Goal: Task Accomplishment & Management: Manage account settings

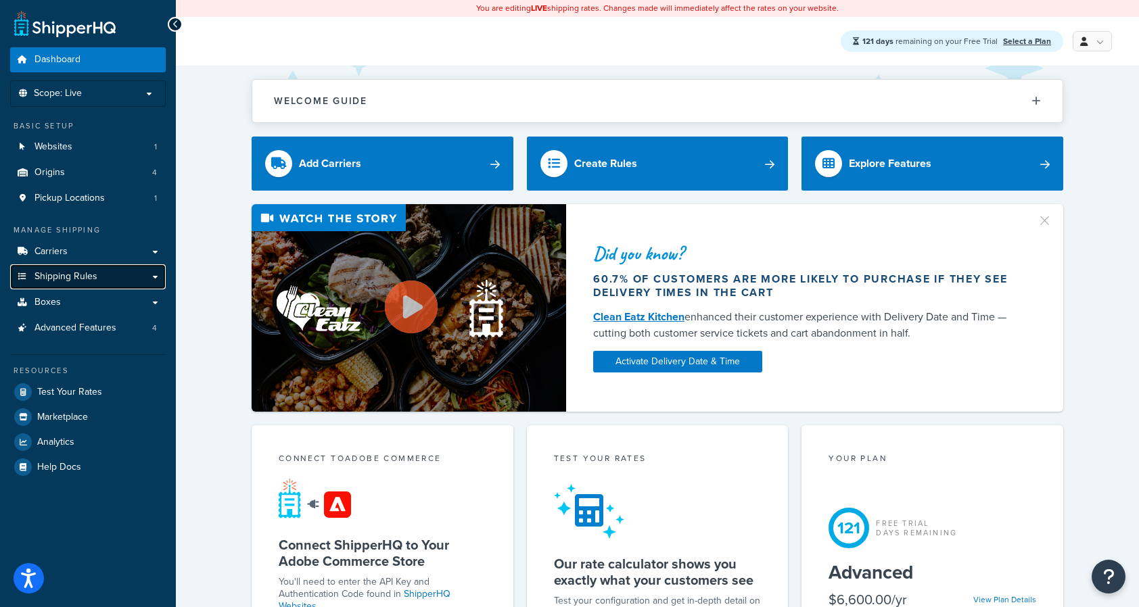
click at [116, 268] on link "Shipping Rules" at bounding box center [88, 276] width 156 height 25
click at [126, 254] on link "Carriers" at bounding box center [88, 251] width 156 height 25
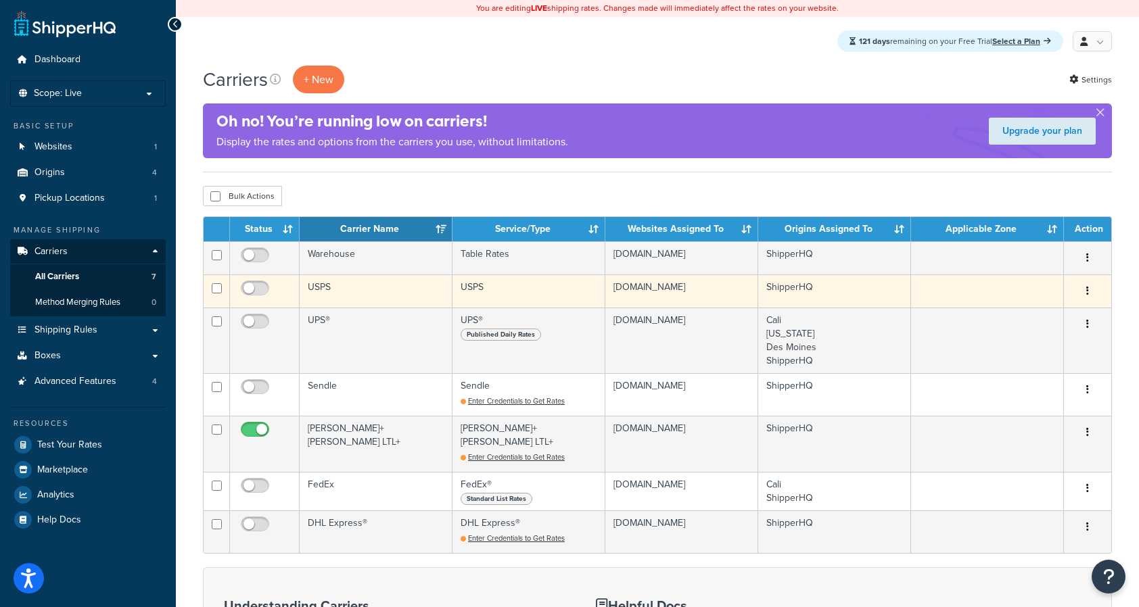
click at [381, 287] on td "USPS" at bounding box center [376, 291] width 153 height 33
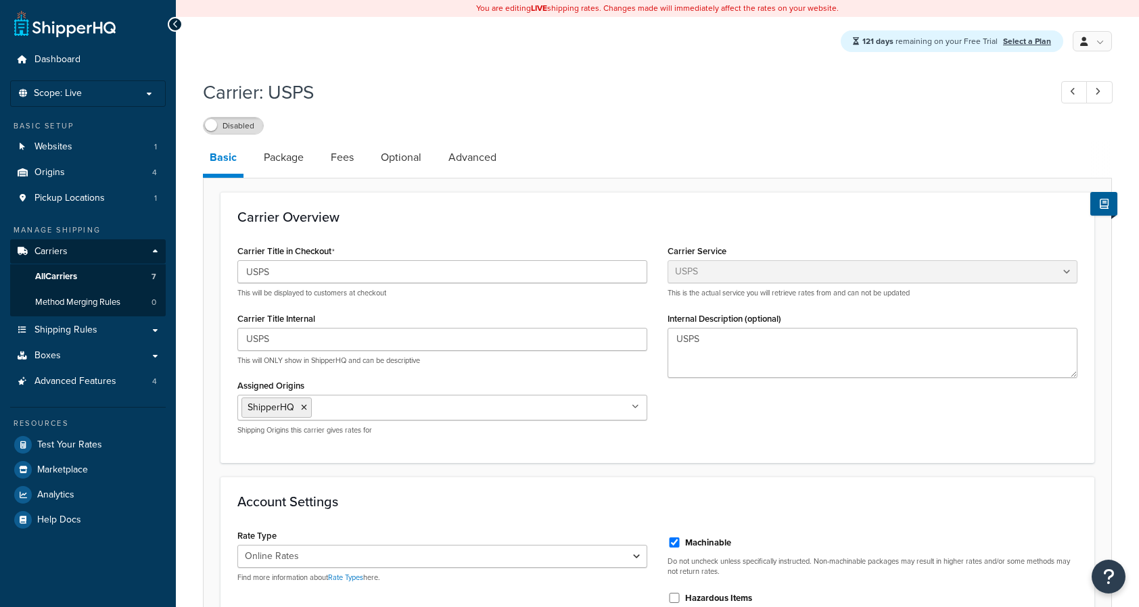
select select "usps"
select select "ONLINE"
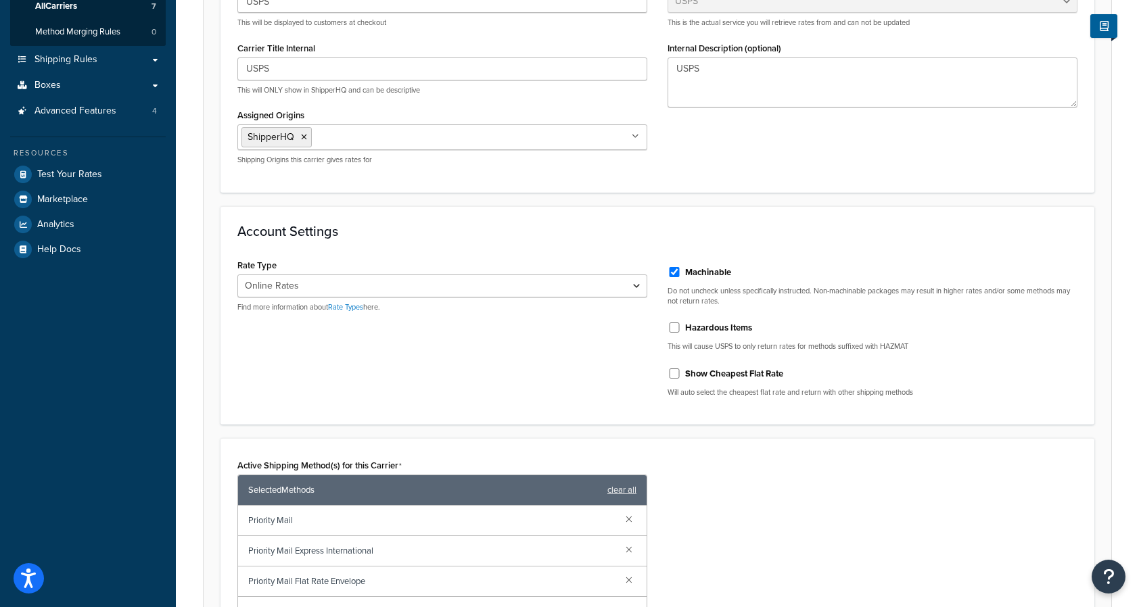
scroll to position [287, 0]
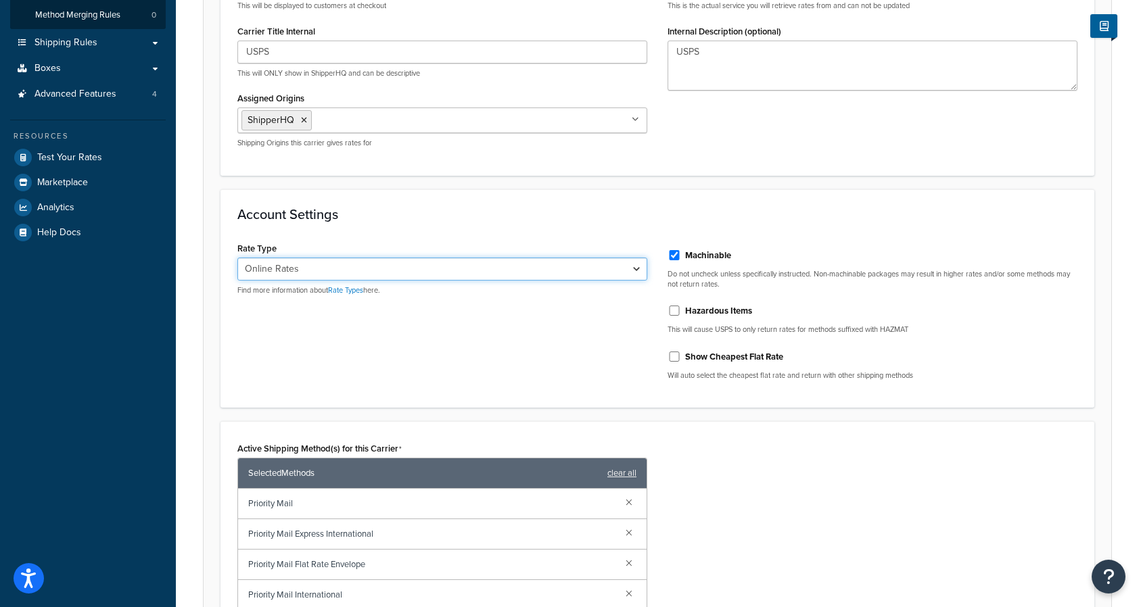
click at [628, 268] on select "Retail Rates Online Rates Commercial Plus" at bounding box center [442, 269] width 410 height 23
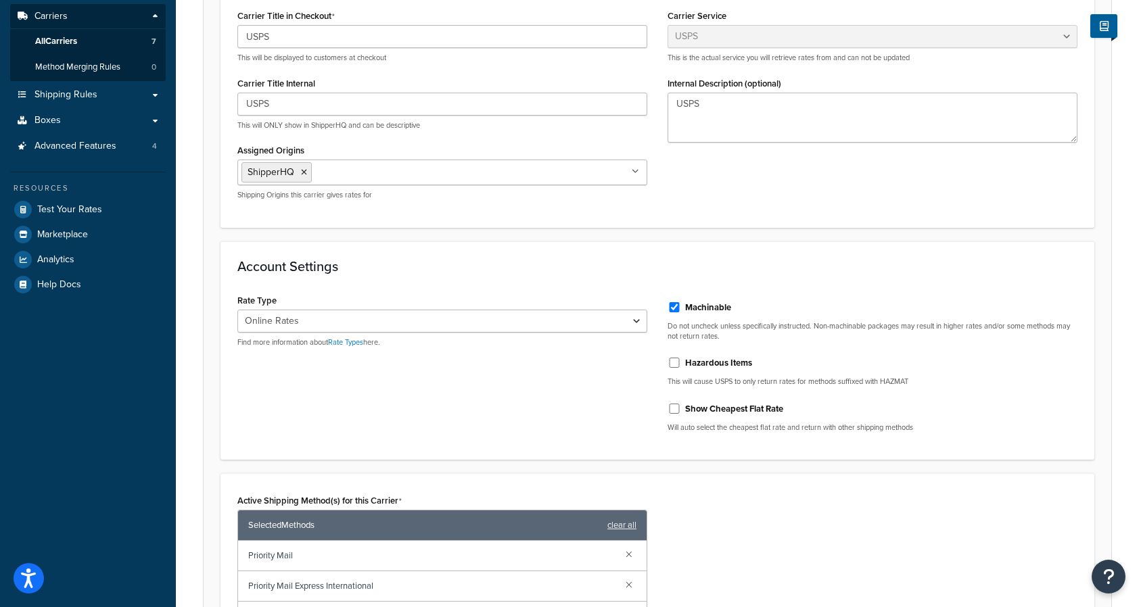
scroll to position [0, 0]
